Goal: Task Accomplishment & Management: Manage account settings

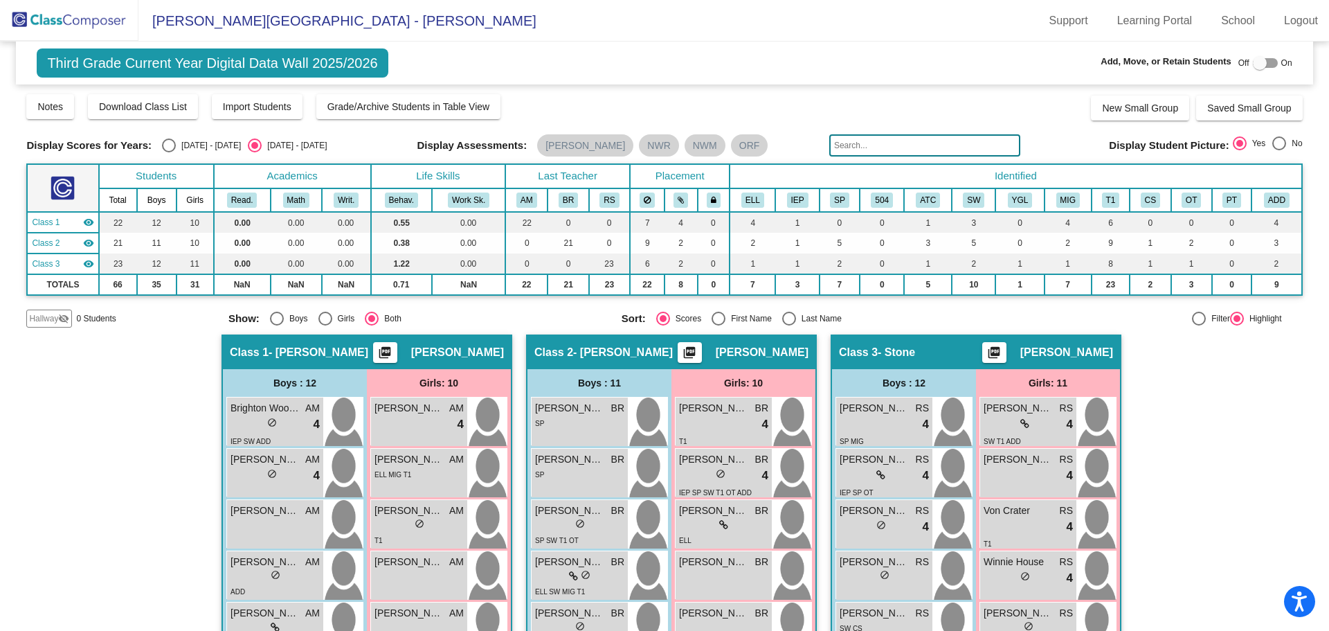
scroll to position [69, 0]
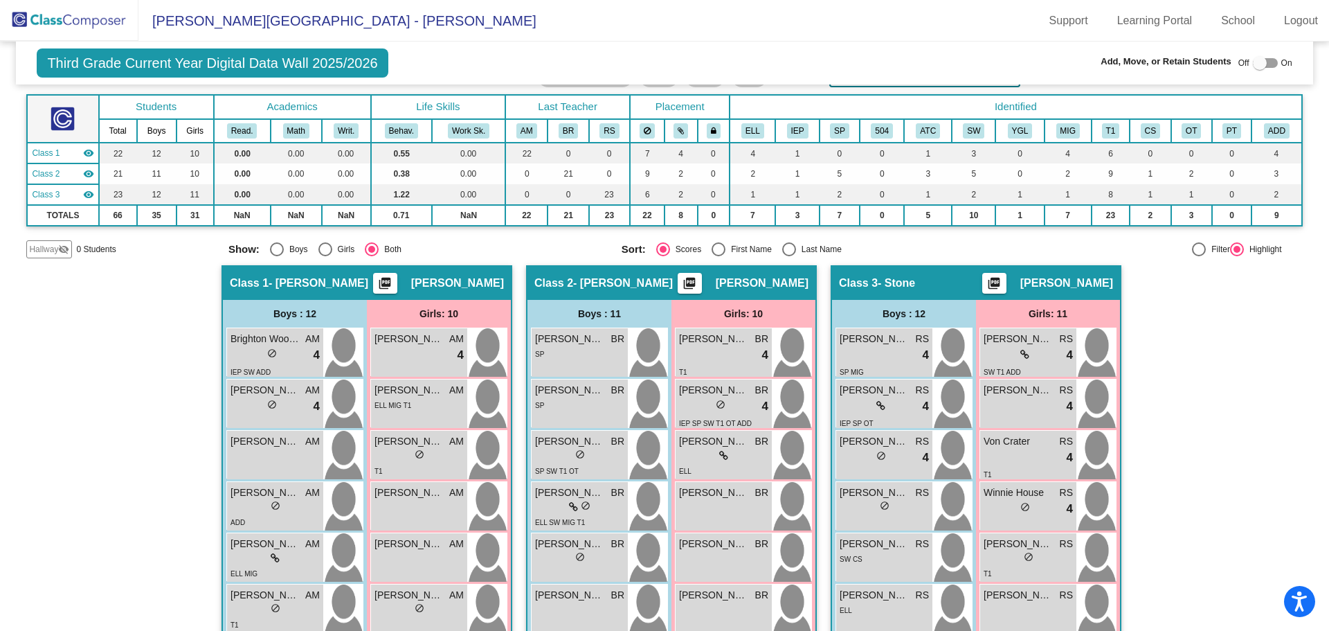
click at [93, 15] on img at bounding box center [69, 20] width 138 height 41
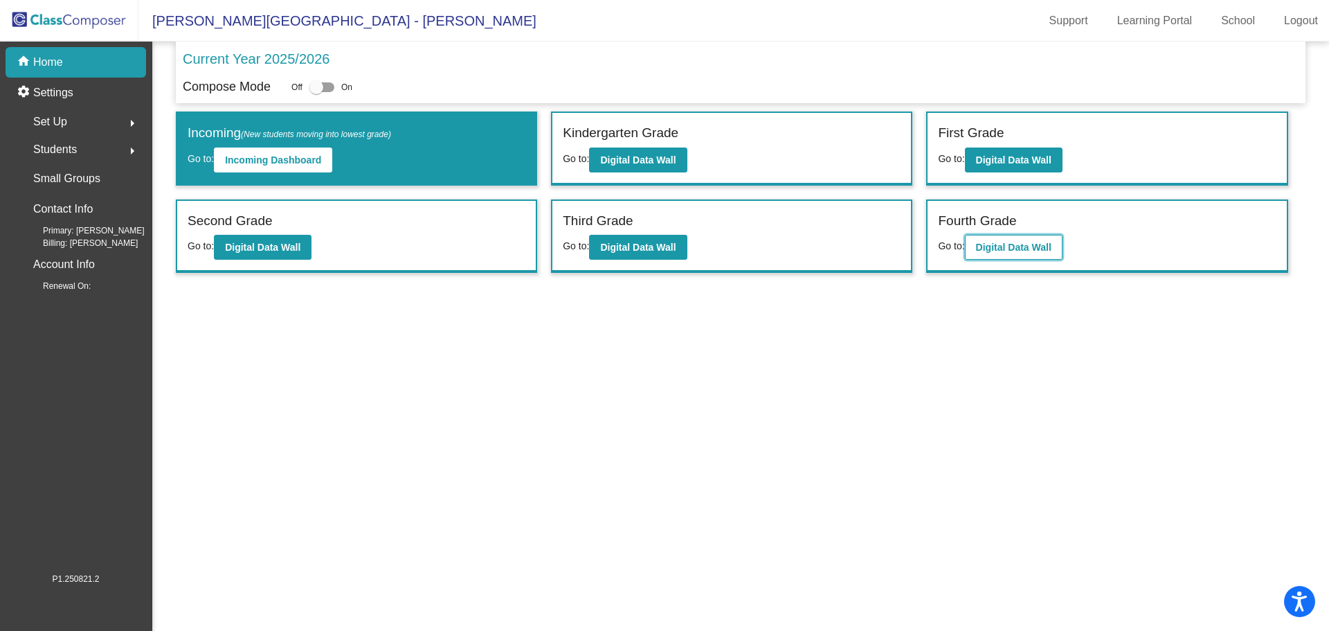
click at [1004, 247] on b "Digital Data Wall" at bounding box center [1013, 247] width 75 height 11
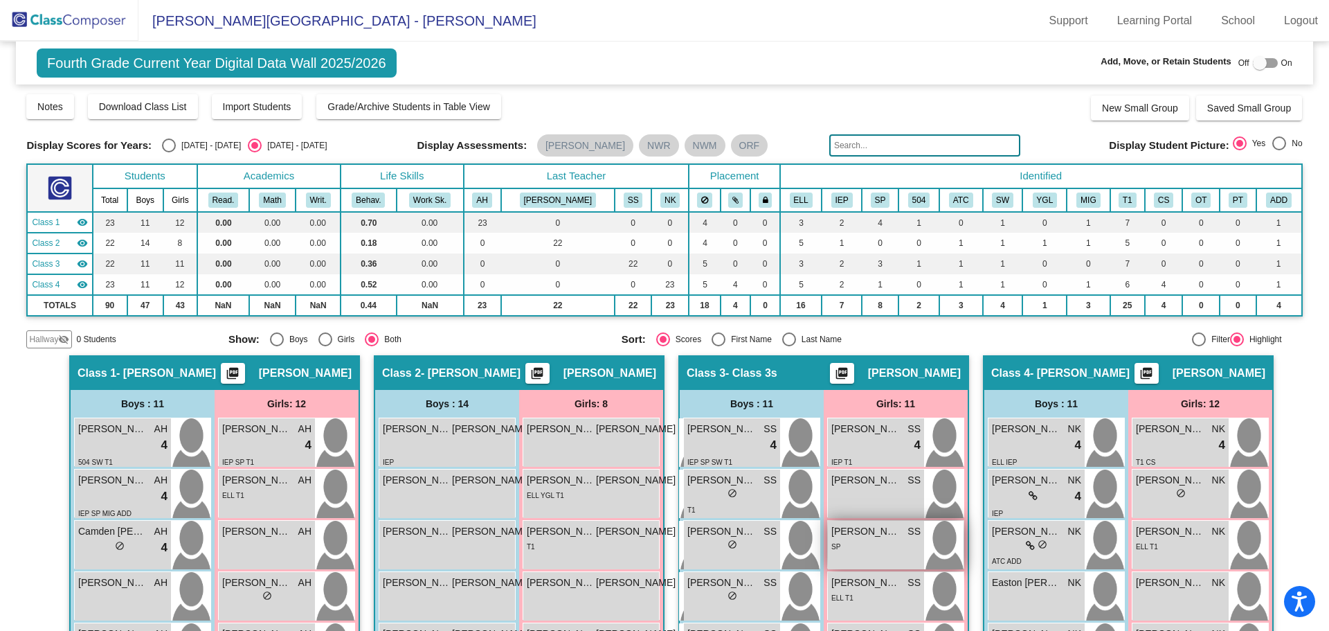
click at [896, 546] on div "SP" at bounding box center [875, 545] width 89 height 15
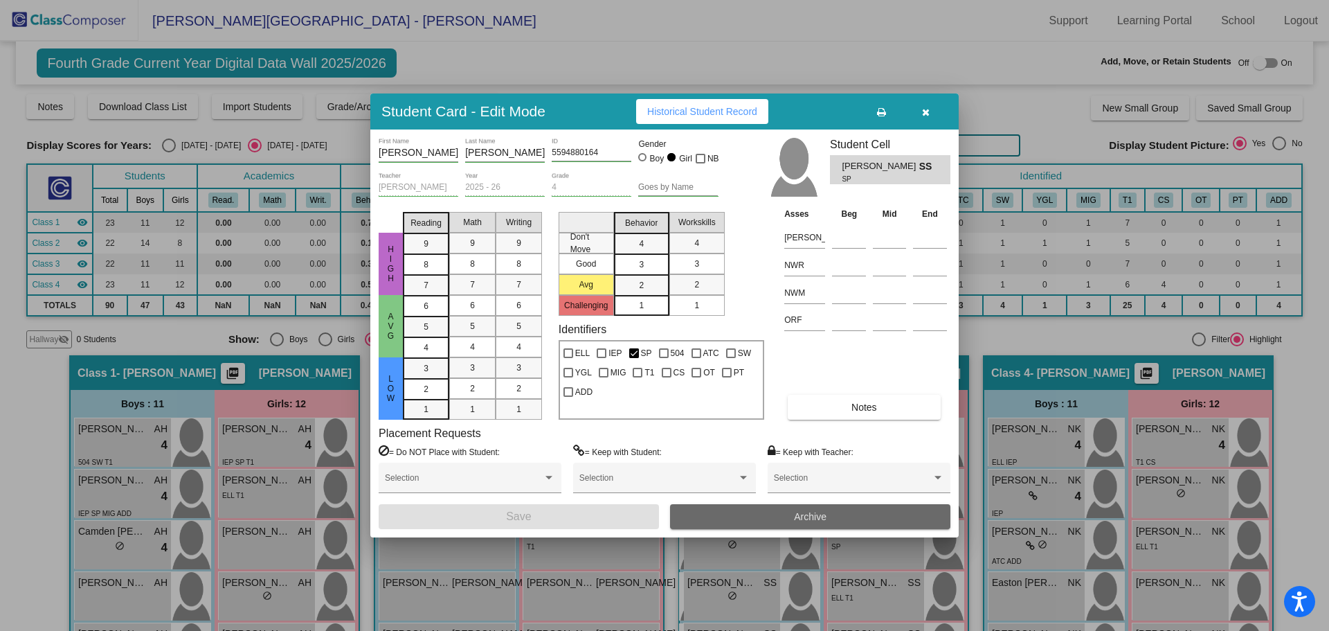
click at [770, 512] on button "Archive" at bounding box center [810, 516] width 280 height 25
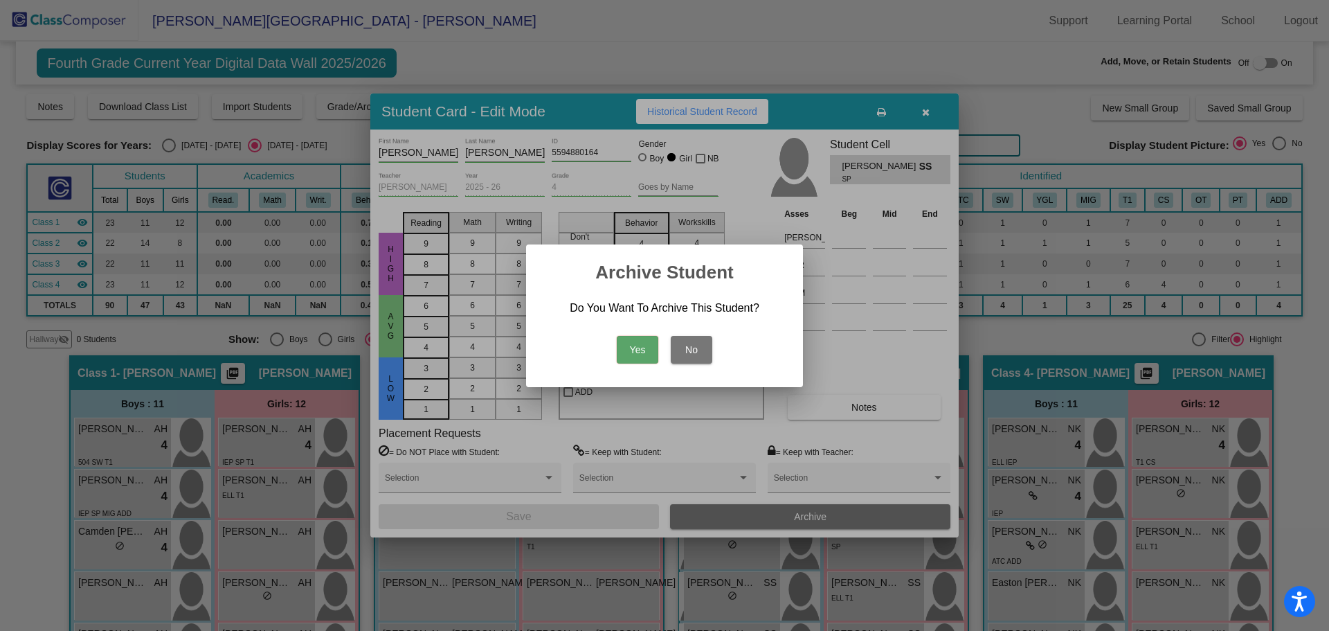
click at [629, 348] on button "Yes" at bounding box center [638, 350] width 42 height 28
